Goal: Task Accomplishment & Management: Manage account settings

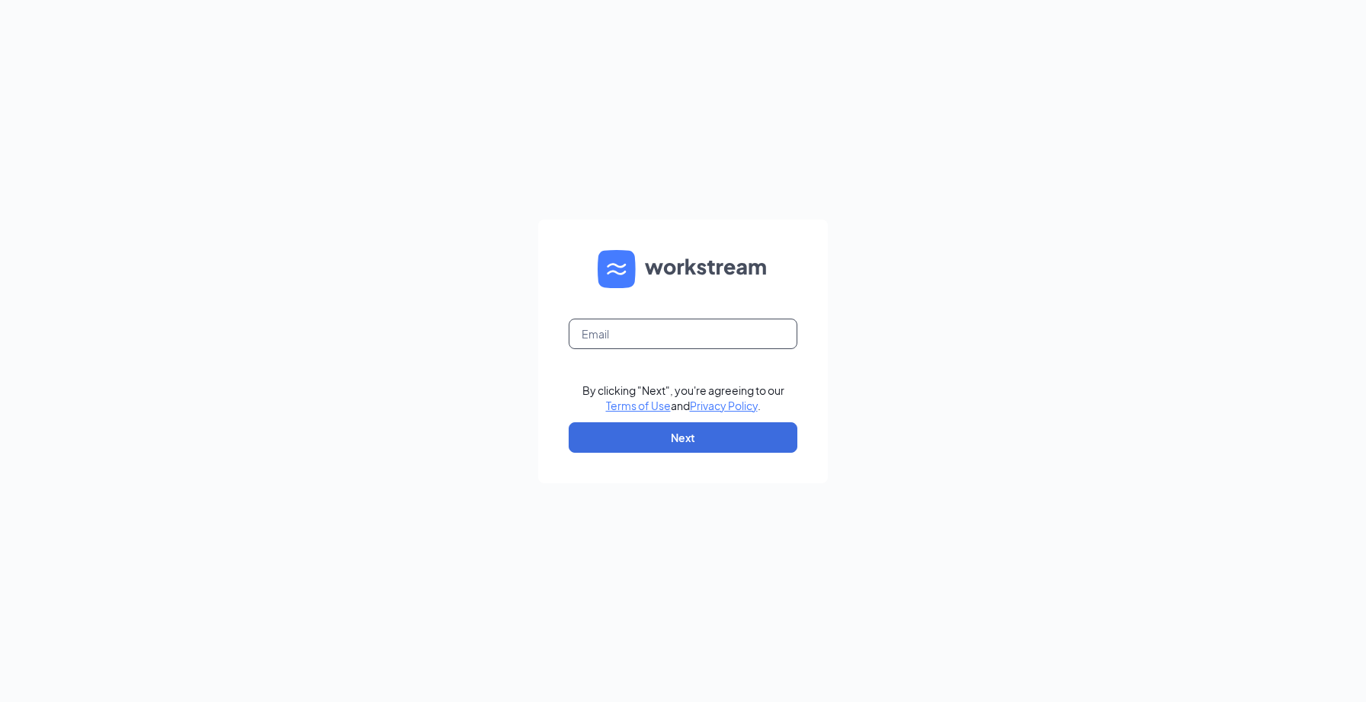
click at [752, 329] on input "text" at bounding box center [682, 334] width 229 height 30
type input "[PERSON_NAME][EMAIL_ADDRESS][PERSON_NAME][DOMAIN_NAME]"
click at [703, 429] on button "Next" at bounding box center [682, 437] width 229 height 30
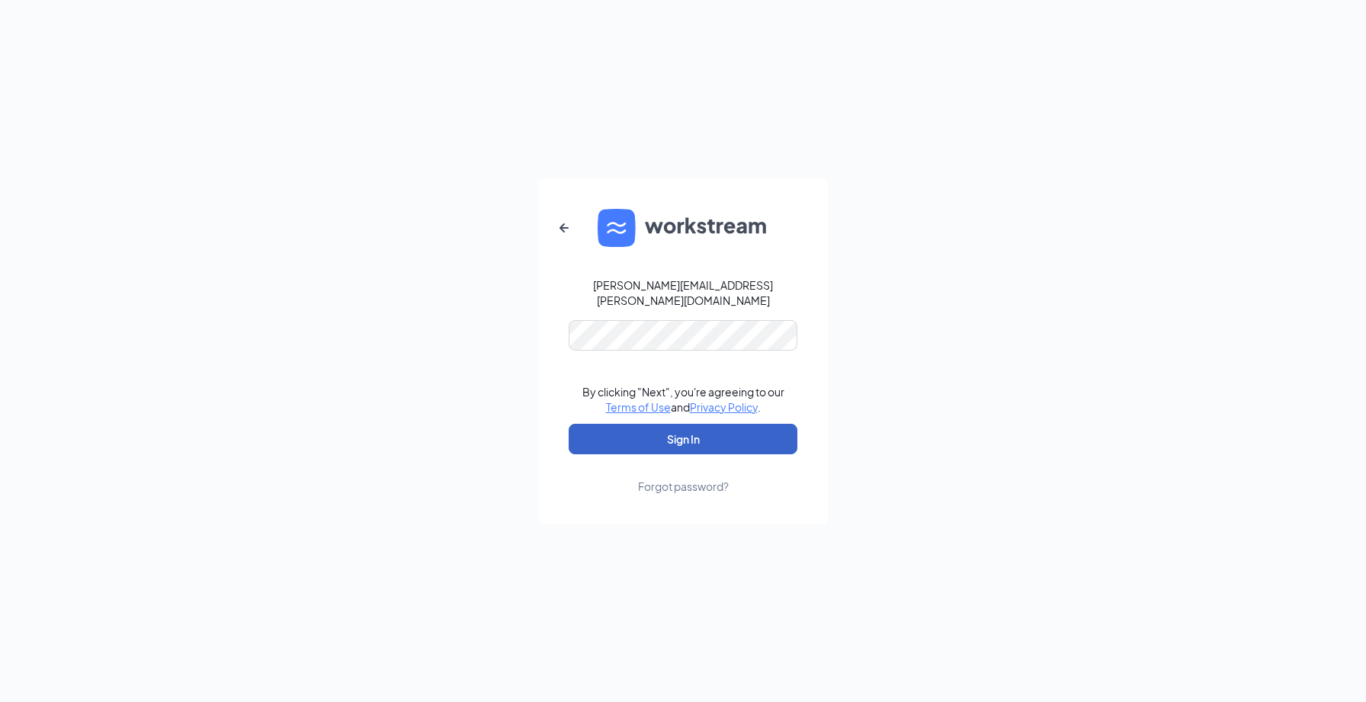
click at [684, 424] on button "Sign In" at bounding box center [682, 439] width 229 height 30
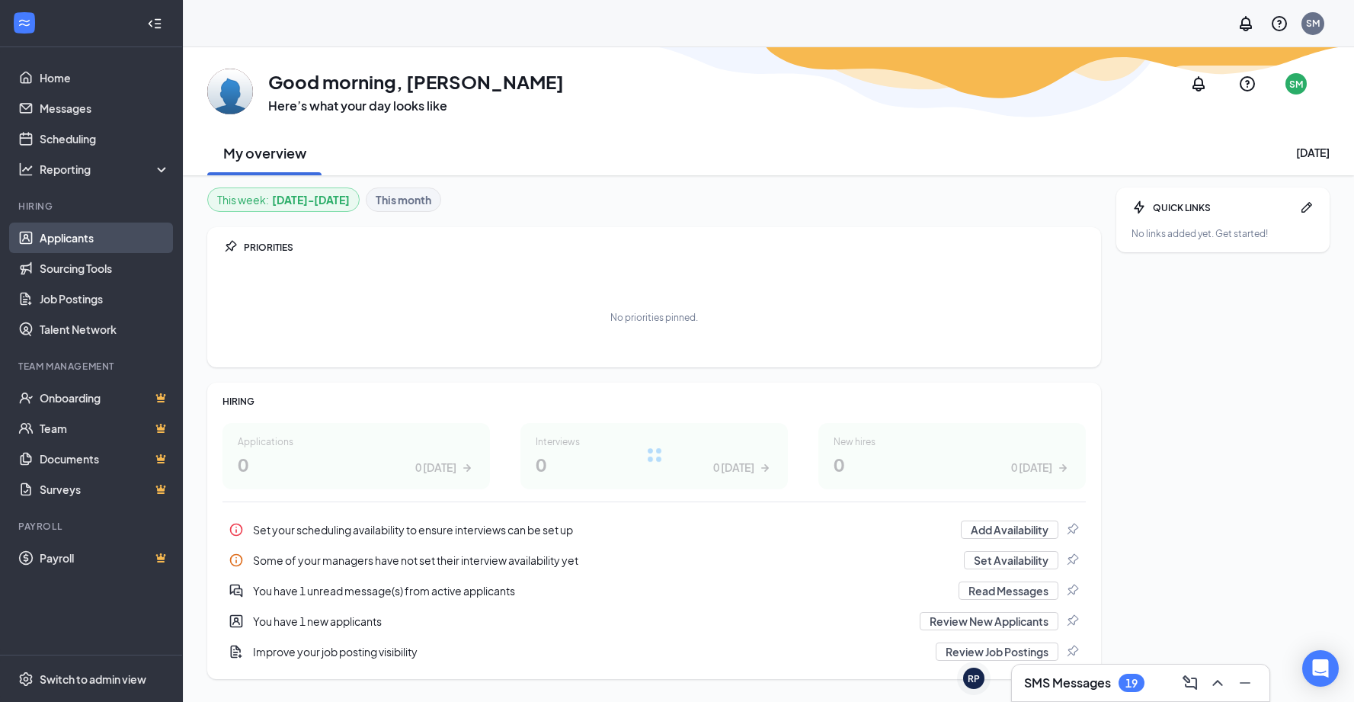
click at [123, 235] on link "Applicants" at bounding box center [105, 238] width 130 height 30
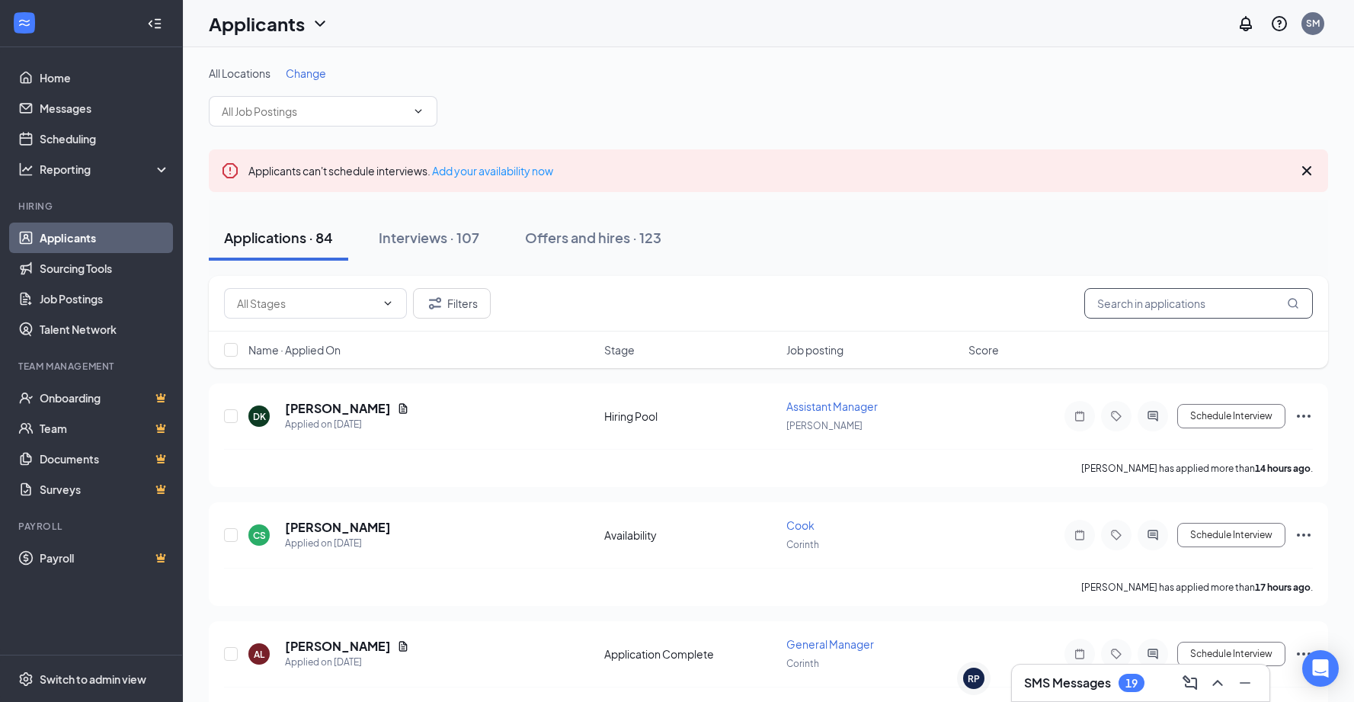
click at [1158, 306] on input "text" at bounding box center [1198, 303] width 229 height 30
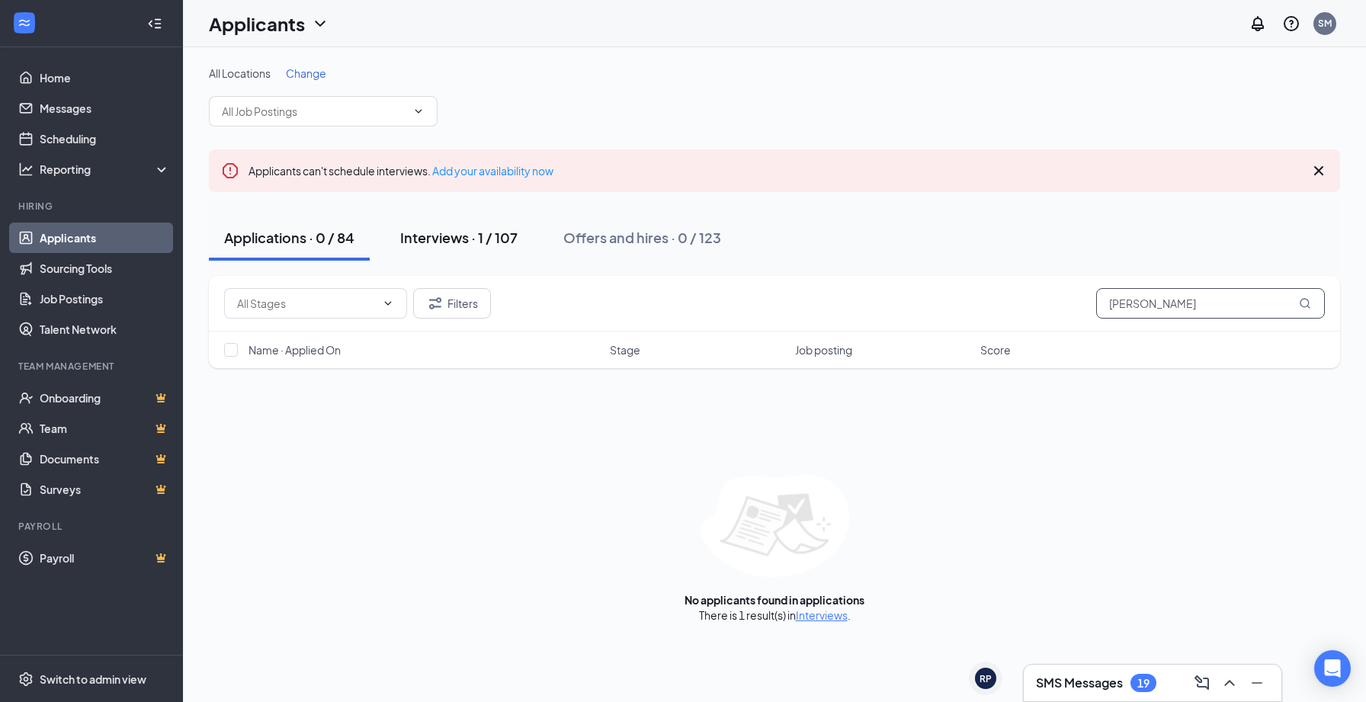
type input "spencer"
click at [460, 235] on div "Interviews · 1 / 107" at bounding box center [458, 237] width 117 height 19
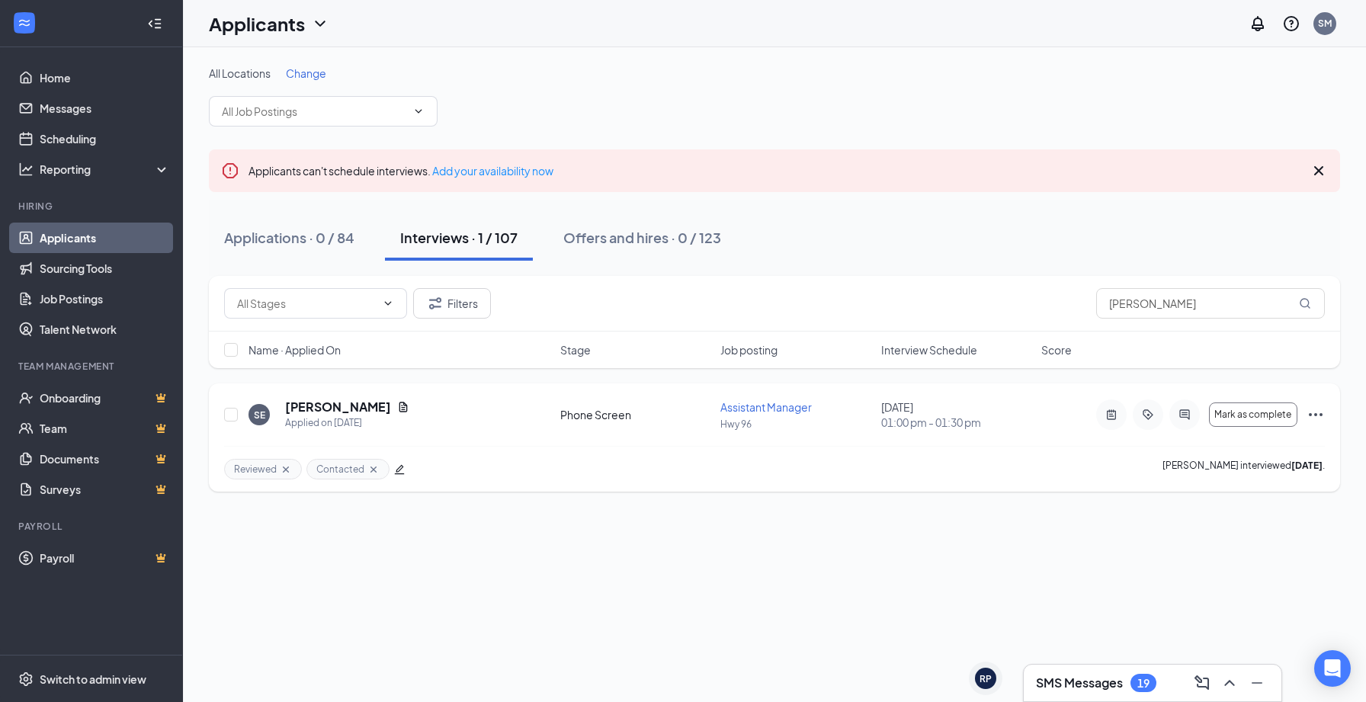
click at [1313, 416] on icon "Ellipses" at bounding box center [1315, 414] width 18 height 18
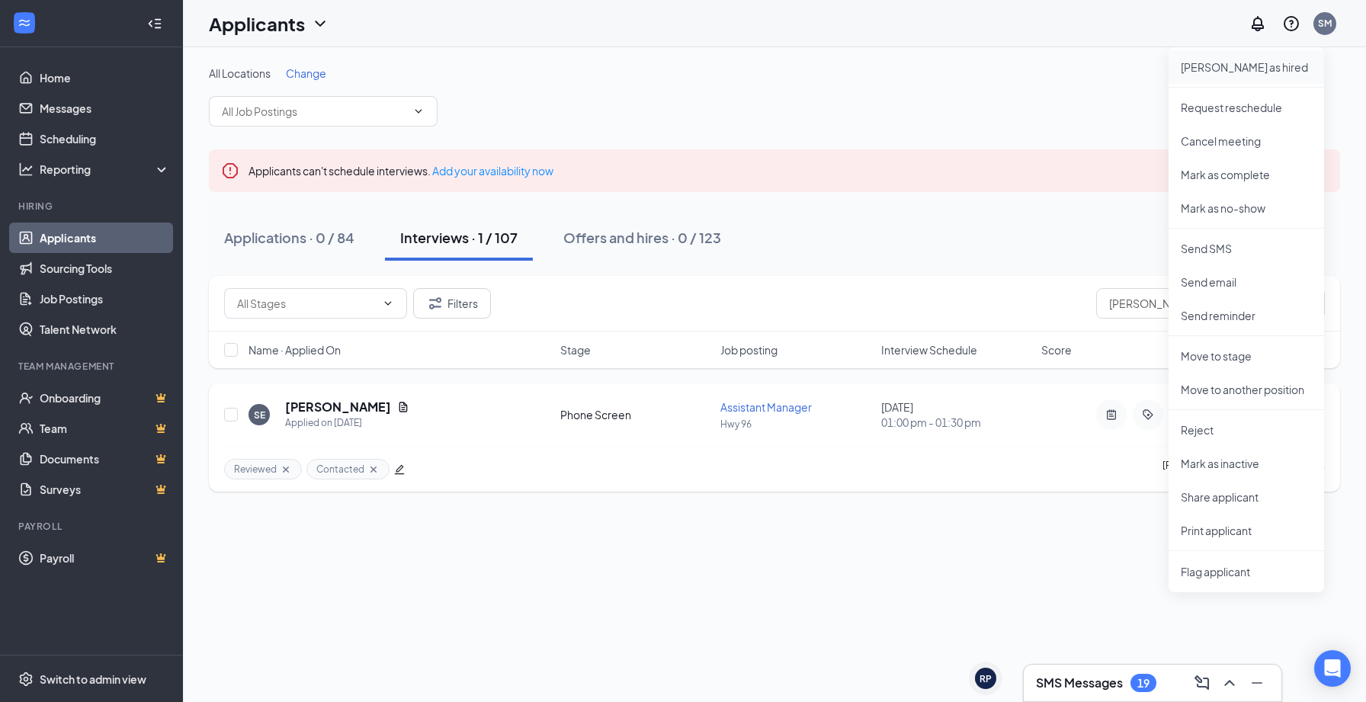
click at [1238, 65] on p "Mark as hired" at bounding box center [1245, 66] width 131 height 15
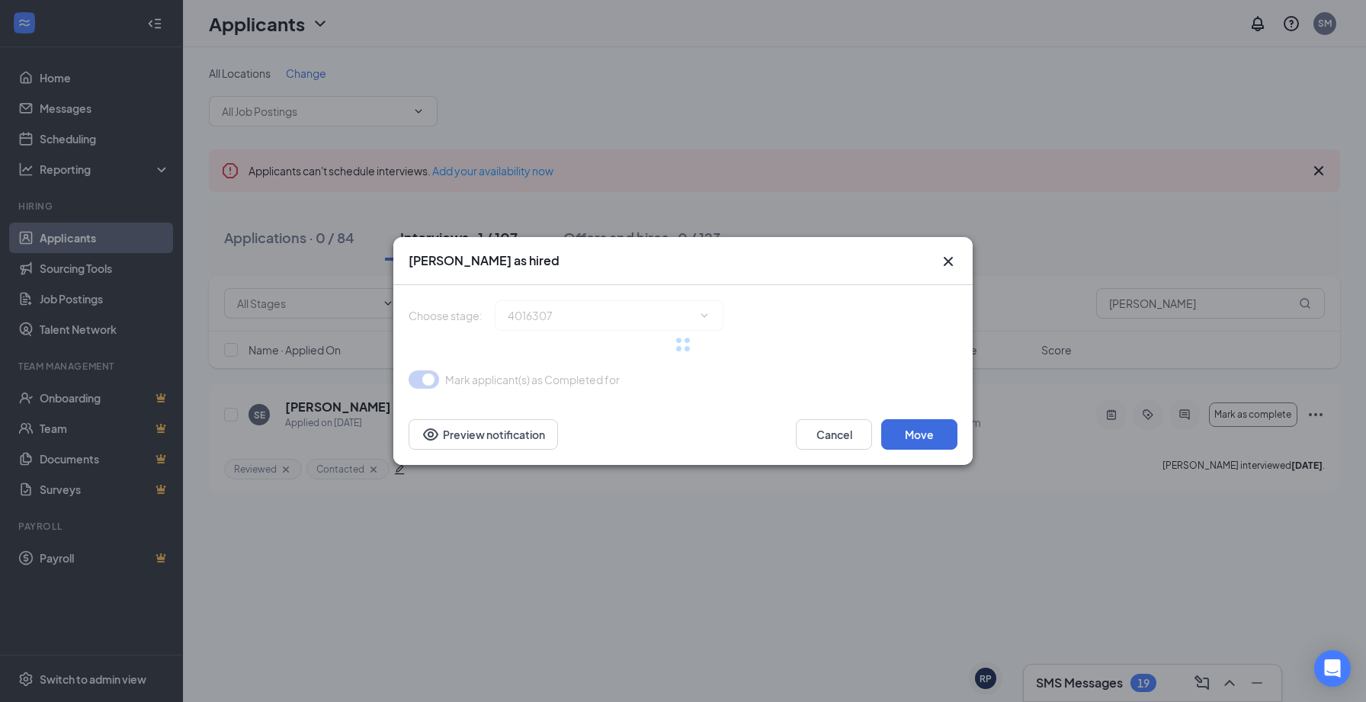
type input "Hiring Complete (final stage)"
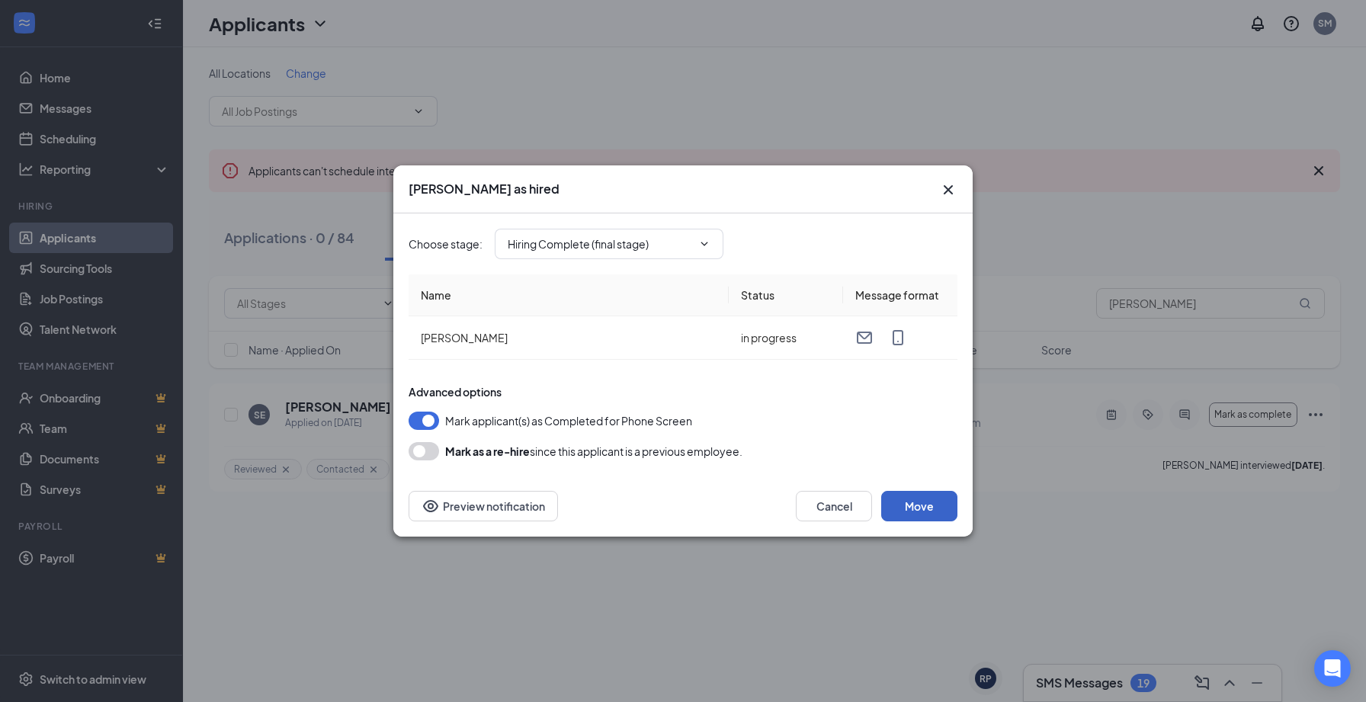
click at [937, 504] on button "Move" at bounding box center [919, 506] width 76 height 30
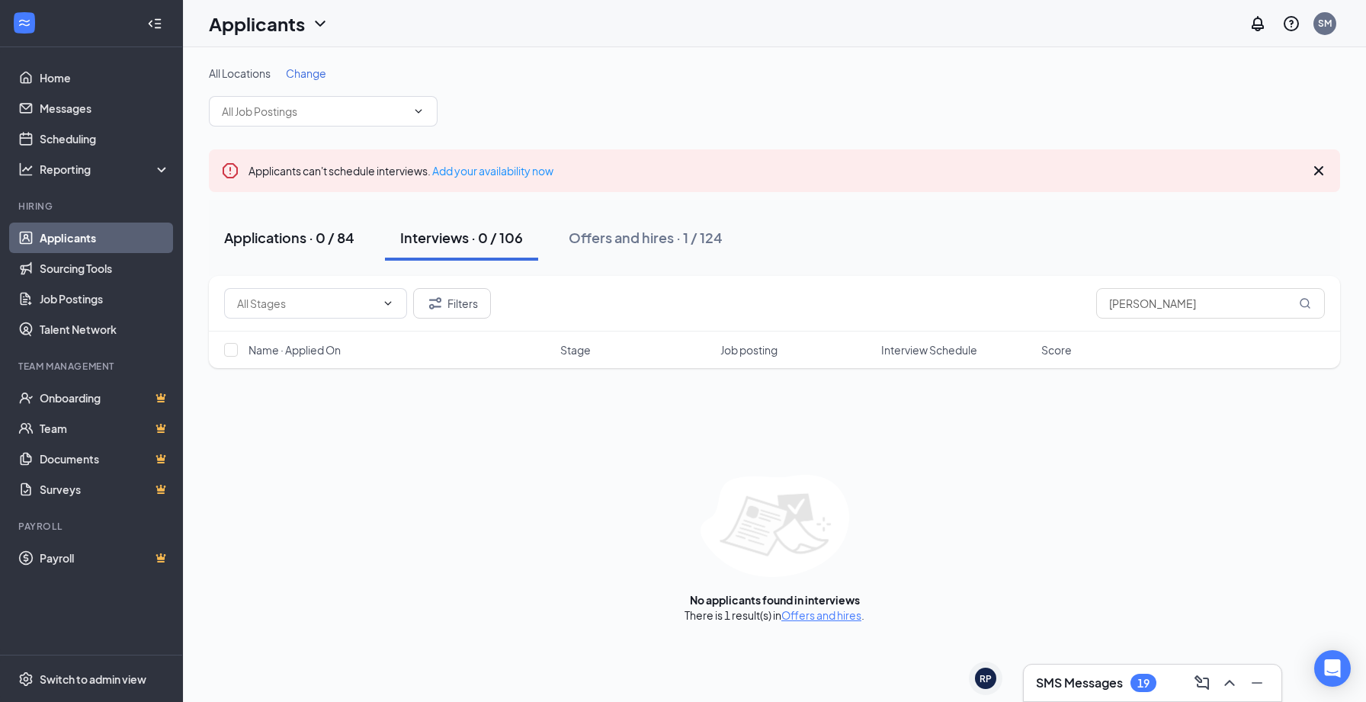
click at [333, 236] on div "Applications · 0 / 84" at bounding box center [289, 237] width 130 height 19
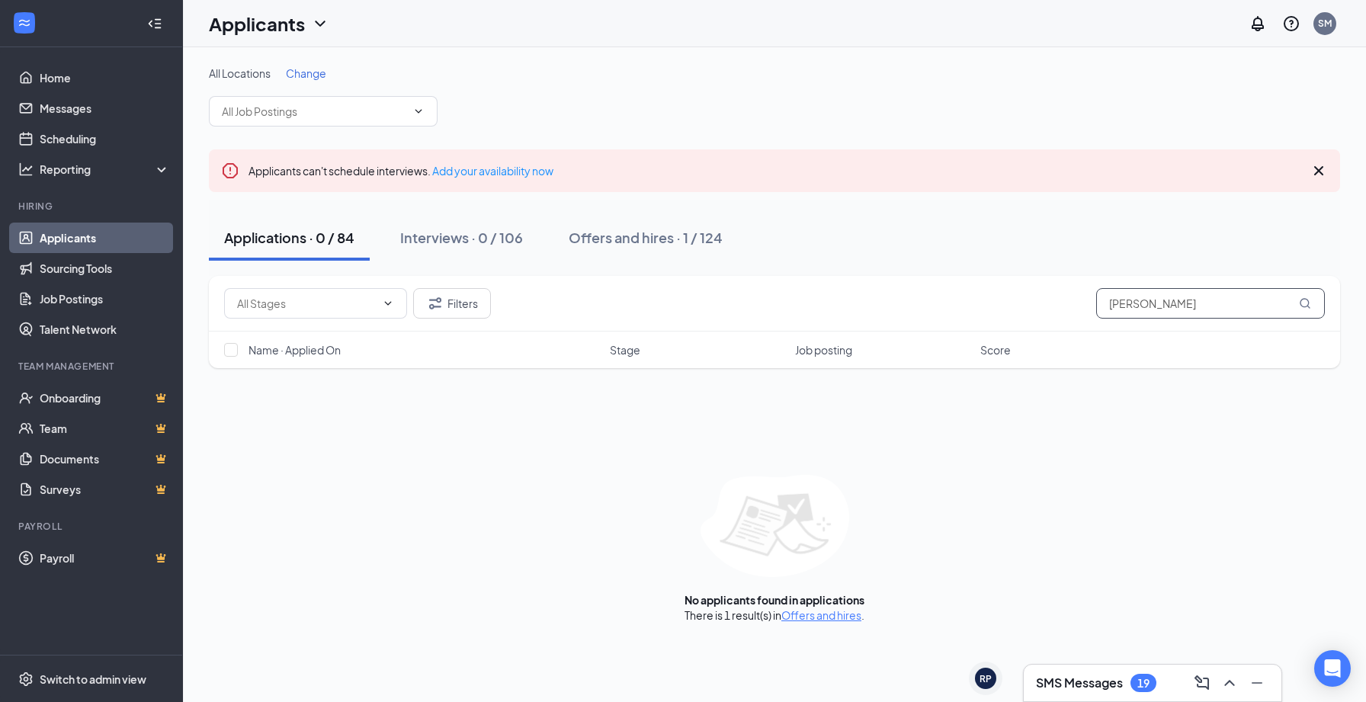
click at [1200, 309] on input "spencer" at bounding box center [1210, 303] width 229 height 30
type input "s"
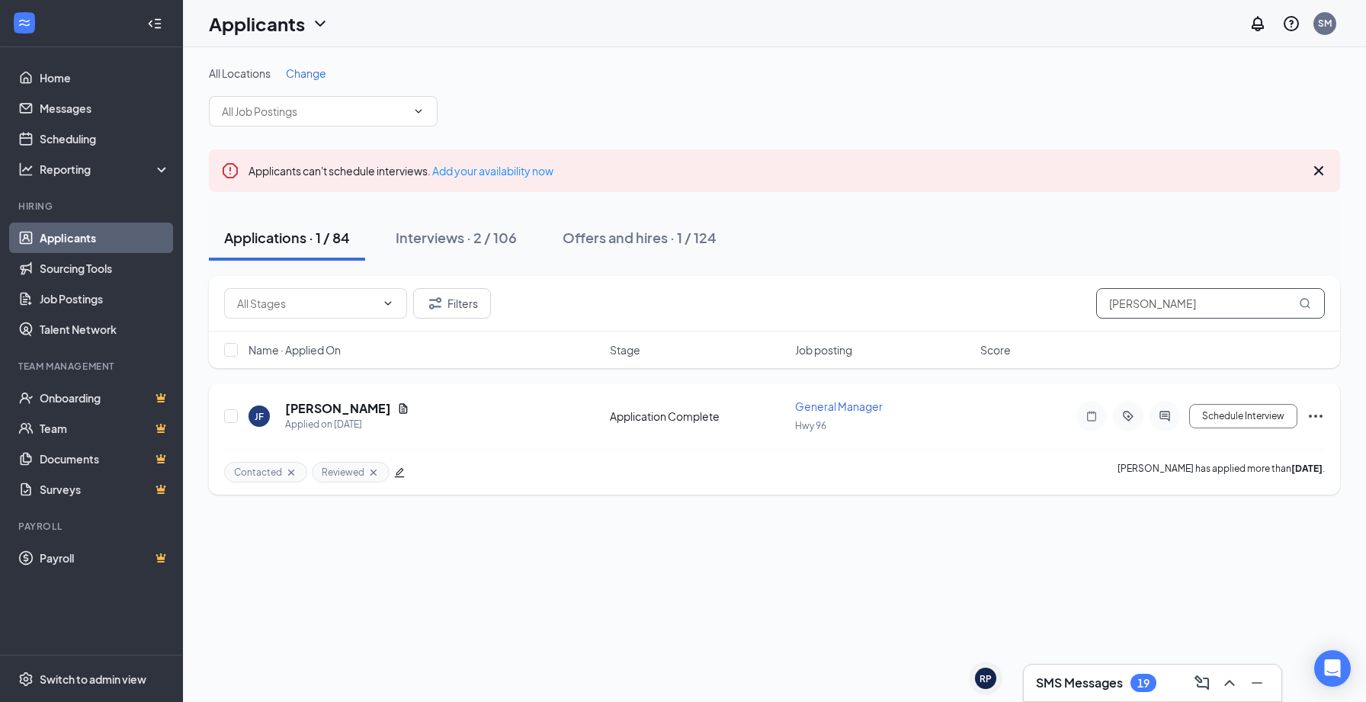
type input "jon"
click at [1312, 419] on icon "Ellipses" at bounding box center [1315, 416] width 18 height 18
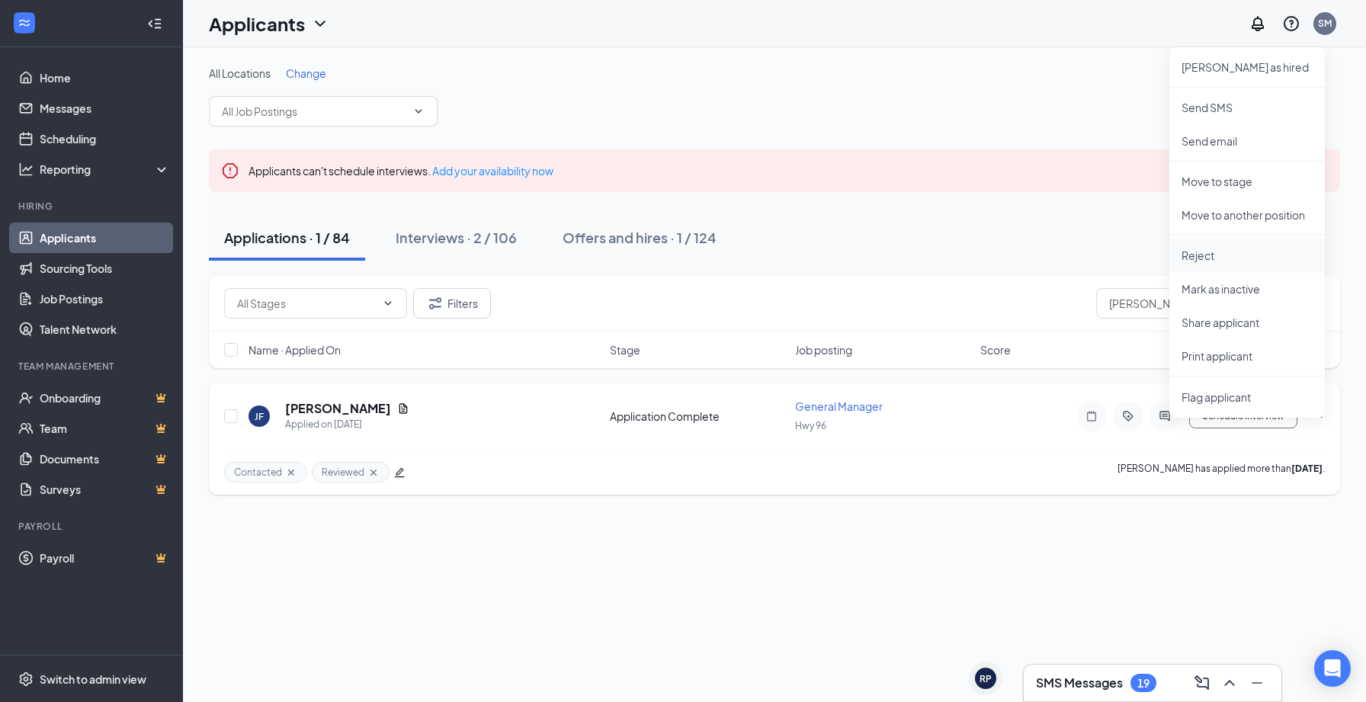
click at [1210, 264] on li "Reject" at bounding box center [1246, 256] width 155 height 34
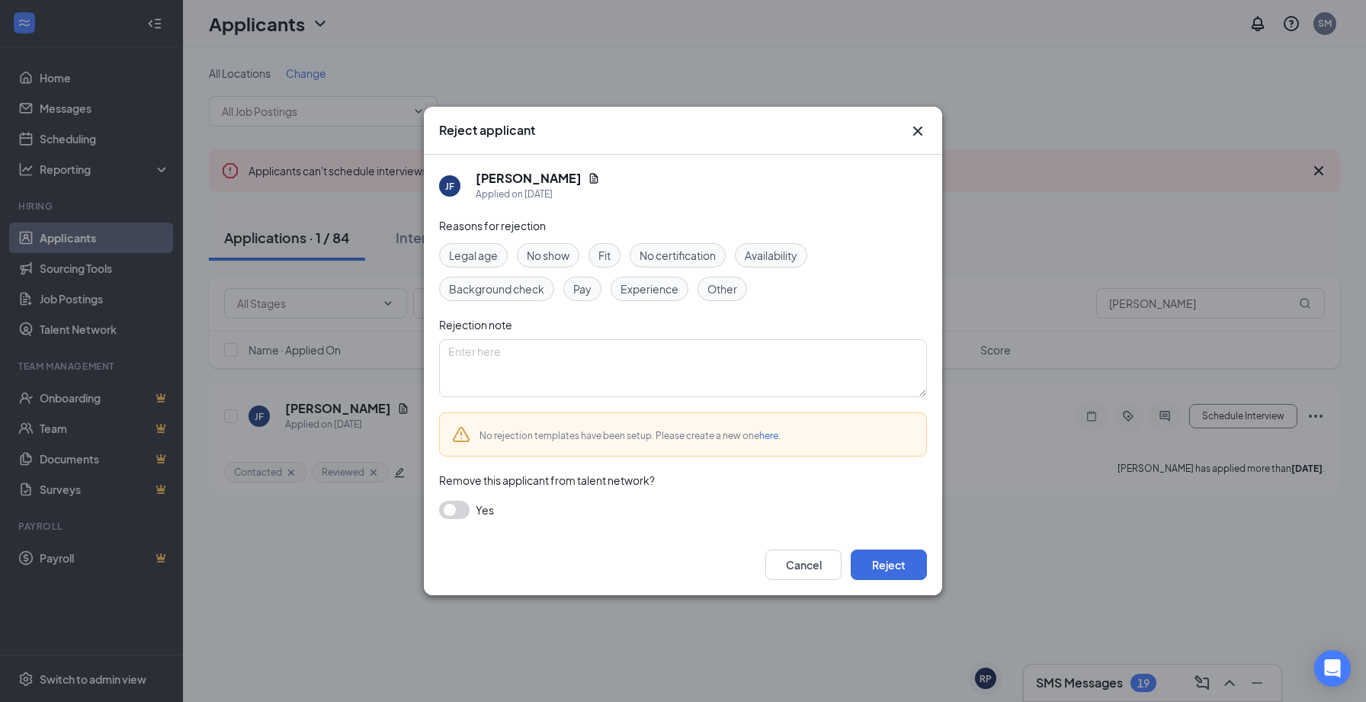
click at [583, 282] on span "Pay" at bounding box center [582, 288] width 18 height 17
click at [554, 357] on textarea at bounding box center [683, 368] width 488 height 58
type textarea "Wanted 75-100k"
click at [899, 570] on button "Reject" at bounding box center [888, 564] width 76 height 30
